Goal: Task Accomplishment & Management: Complete application form

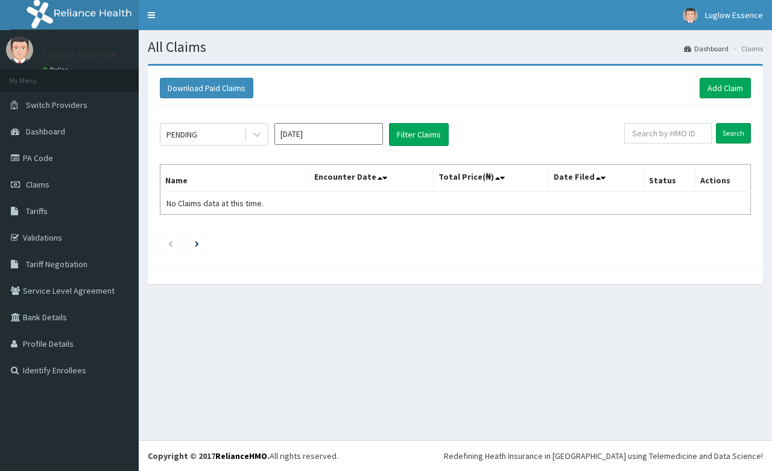
click at [689, 77] on div "Download Paid Claims Add Claim" at bounding box center [455, 88] width 603 height 33
drag, startPoint x: 706, startPoint y: 86, endPoint x: 706, endPoint y: 101, distance: 14.5
click at [706, 88] on link "Add Claim" at bounding box center [725, 88] width 51 height 21
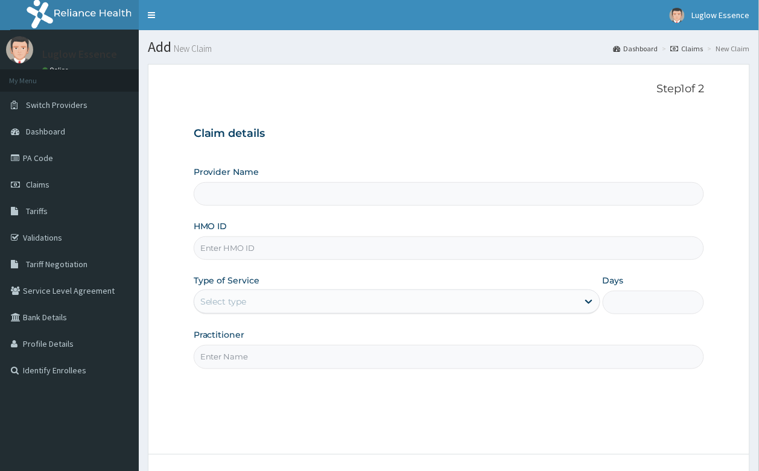
click at [222, 248] on input "HMO ID" at bounding box center [449, 248] width 511 height 24
paste input "PA/0789B5"
type input "PA/0789B5"
type input "Luglow Aesthetics Spa Magodo"
type input "1"
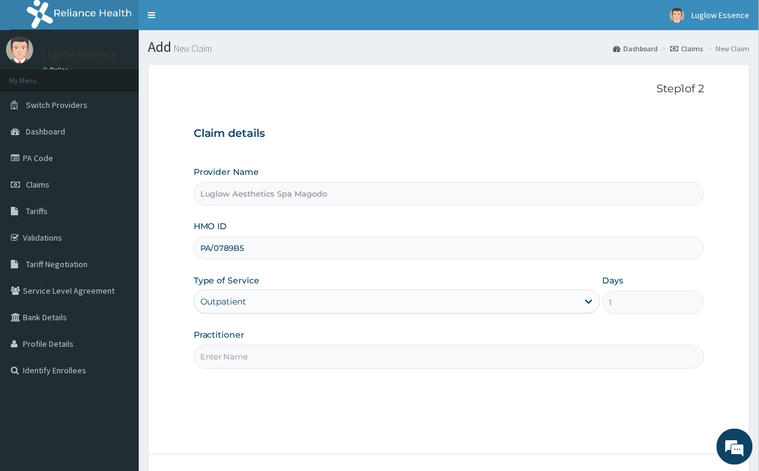
click at [244, 252] on input "PA/0789B5" at bounding box center [449, 248] width 511 height 24
paste input "NOM/10005/B"
type input "NOM/10005/B"
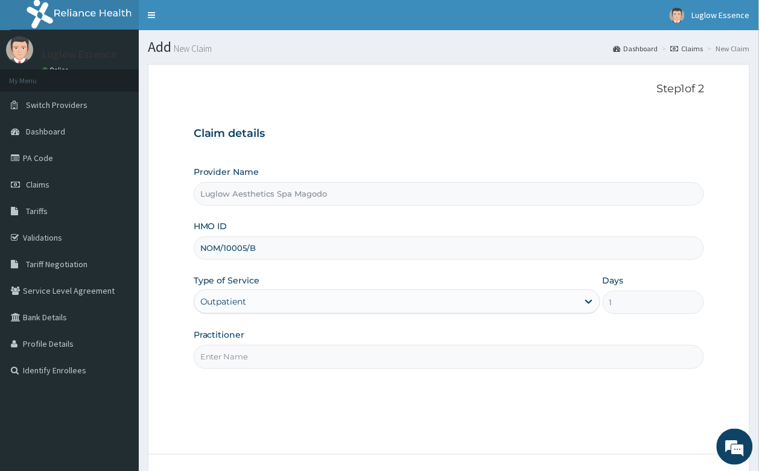
click at [247, 356] on input "Practitioner" at bounding box center [449, 357] width 511 height 24
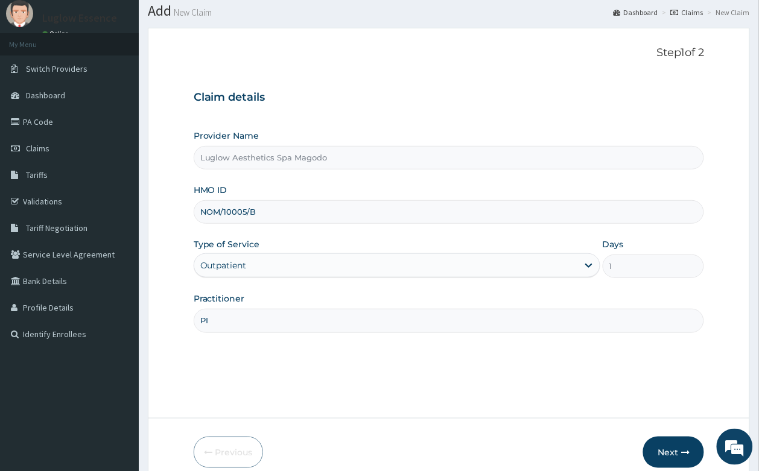
scroll to position [92, 0]
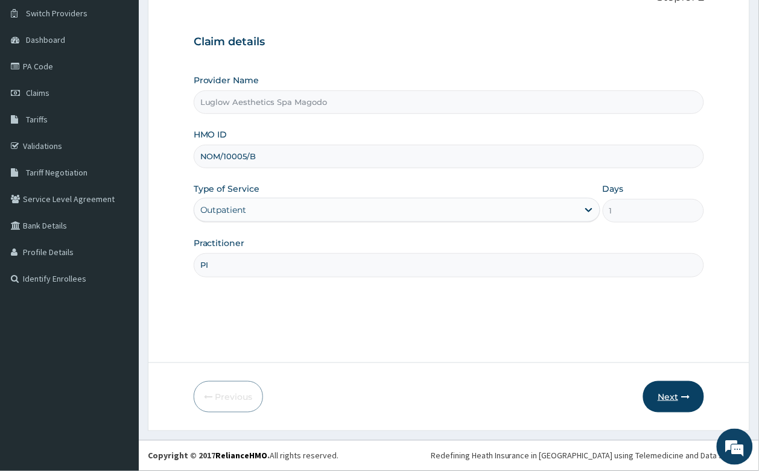
type input "PI"
click at [653, 397] on button "Next" at bounding box center [673, 396] width 61 height 31
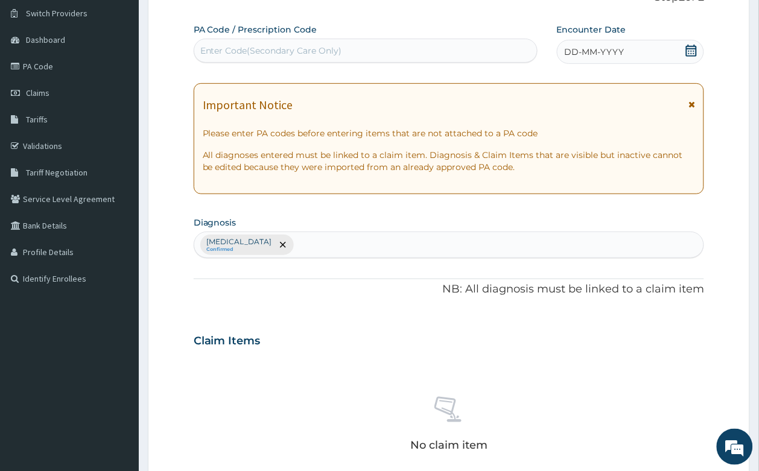
click at [691, 104] on icon at bounding box center [691, 104] width 7 height 8
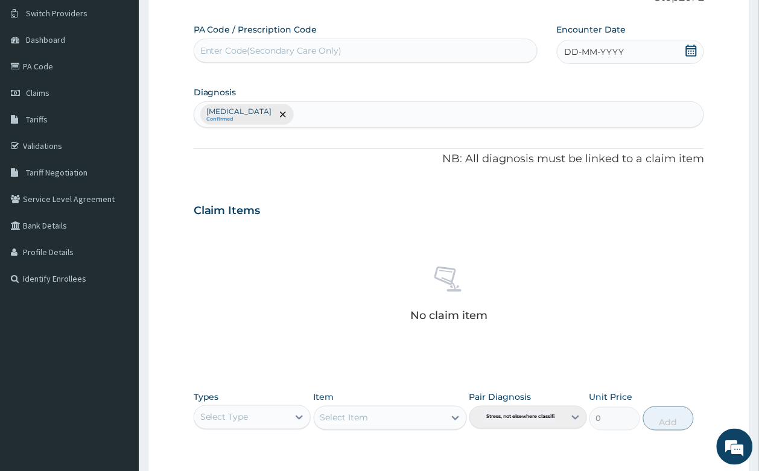
click at [332, 55] on div "Enter Code(Secondary Care Only)" at bounding box center [271, 51] width 142 height 12
paste input "PA/0789B5"
type input "PA/0789B5"
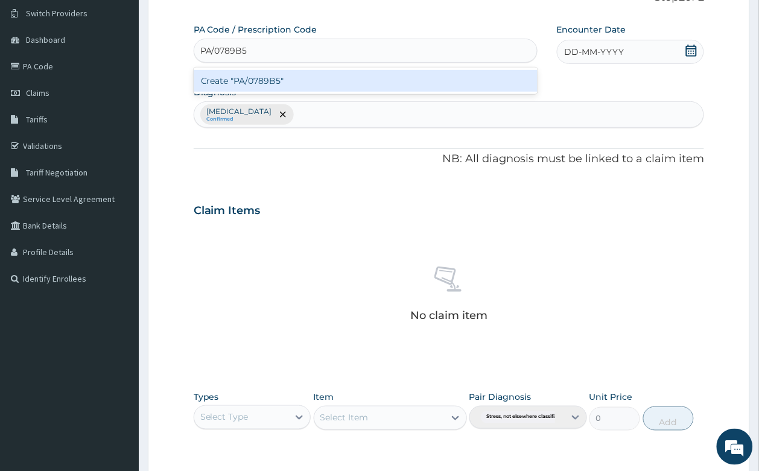
click at [387, 77] on div "Create "PA/0789B5"" at bounding box center [366, 81] width 344 height 22
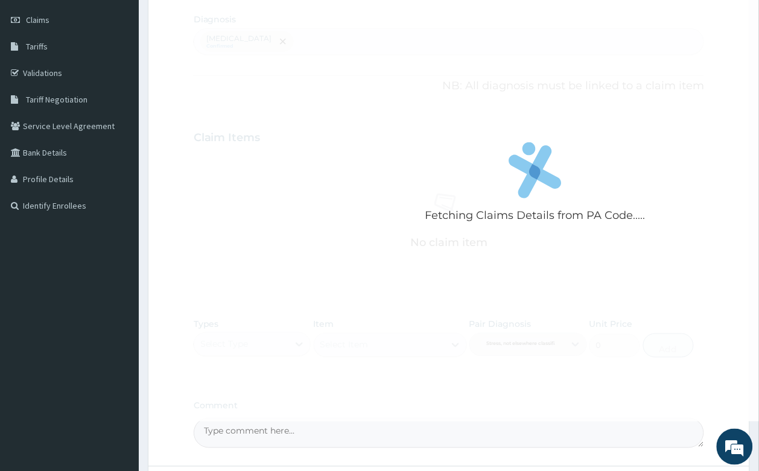
scroll to position [269, 0]
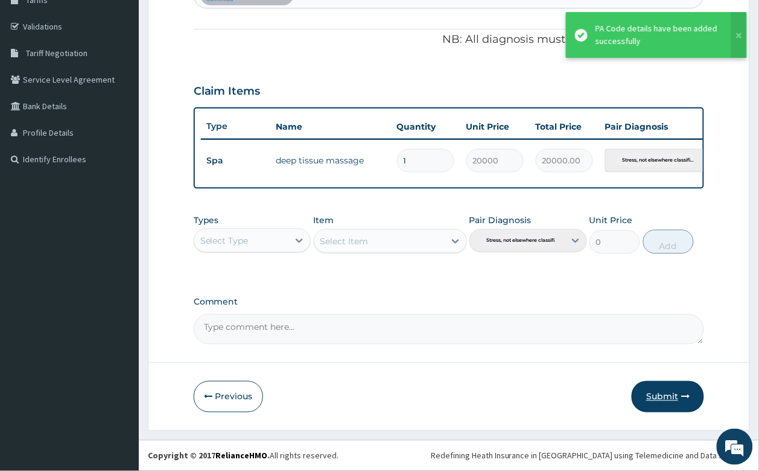
click at [658, 405] on button "Submit" at bounding box center [668, 396] width 72 height 31
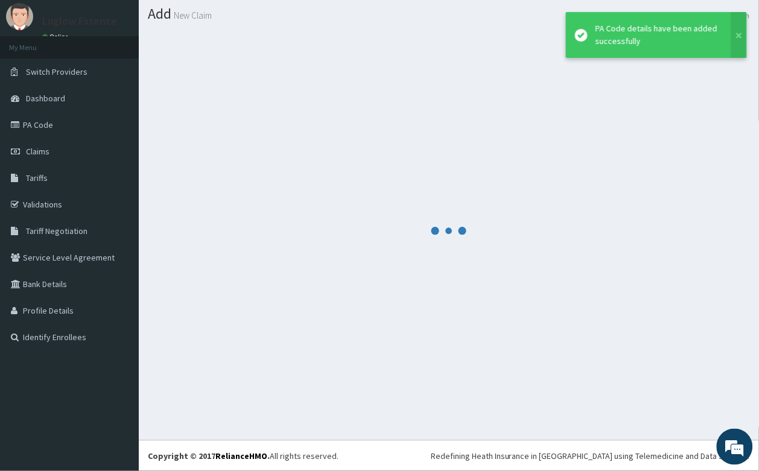
scroll to position [33, 0]
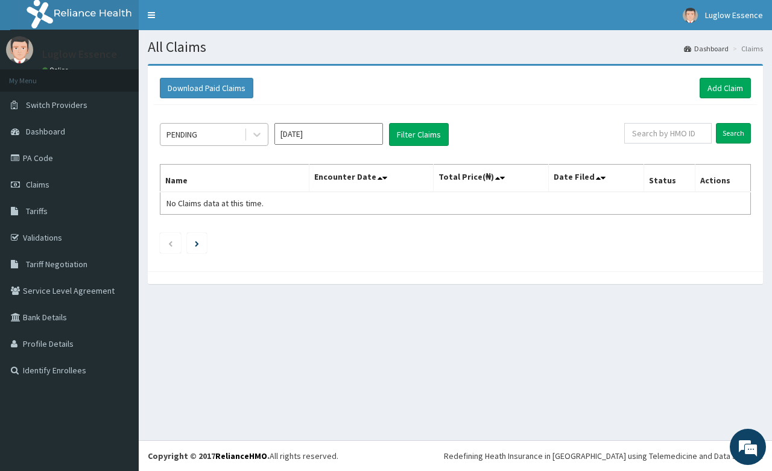
click at [229, 139] on div "PENDING" at bounding box center [202, 134] width 84 height 19
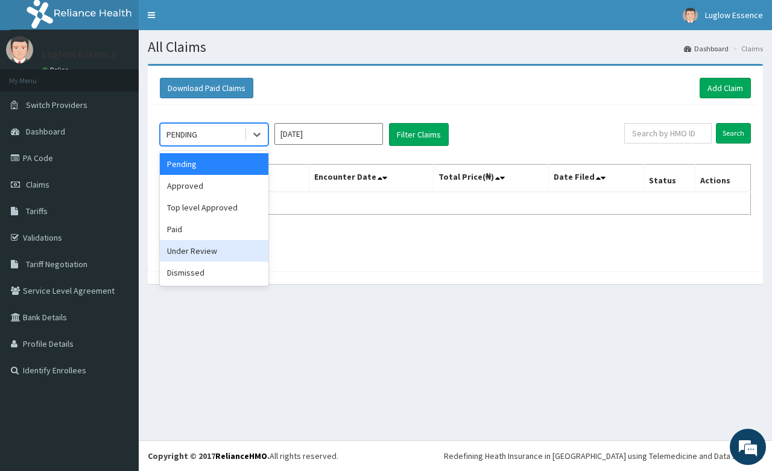
click at [207, 258] on div "Under Review" at bounding box center [214, 251] width 109 height 22
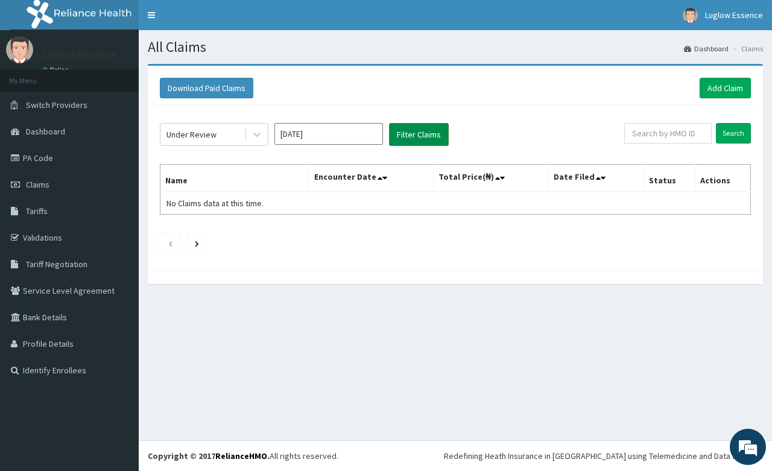
click at [412, 125] on button "Filter Claims" at bounding box center [419, 134] width 60 height 23
